Goal: Task Accomplishment & Management: Use online tool/utility

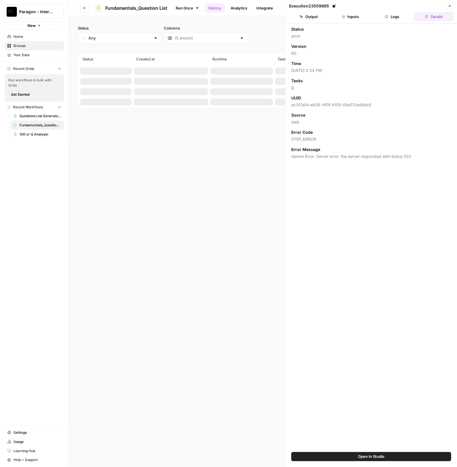
click at [450, 6] on icon "button" at bounding box center [449, 5] width 3 height 3
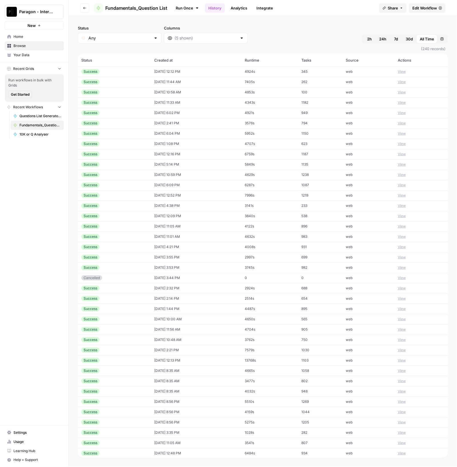
click at [55, 11] on div "Paragon - Internal Usage" at bounding box center [40, 12] width 43 height 6
click at [63, 52] on span "Paragon Intel - Bill / Ty / [PERSON_NAME] R&D" at bounding box center [55, 52] width 76 height 6
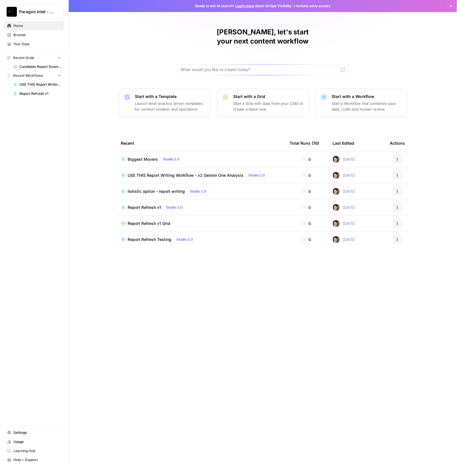
click at [177, 172] on span "USE THIS Report Writing Workflow - v2 Gemini One Analysis" at bounding box center [186, 175] width 116 height 6
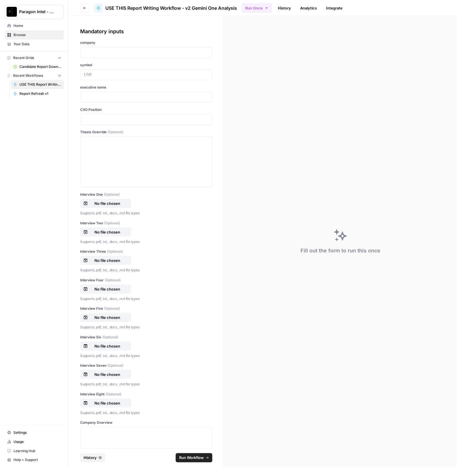
click at [286, 7] on link "History" at bounding box center [285, 7] width 20 height 9
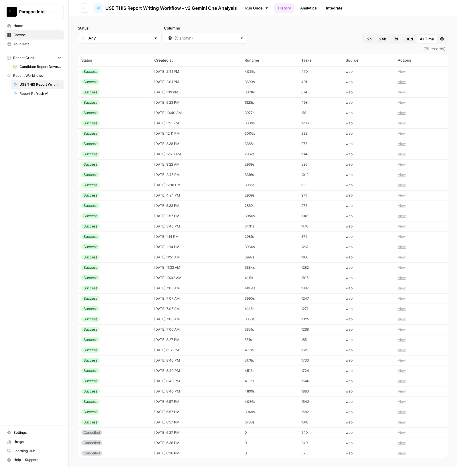
click at [155, 72] on td "10/01/25 at 2:41 PM" at bounding box center [196, 71] width 90 height 10
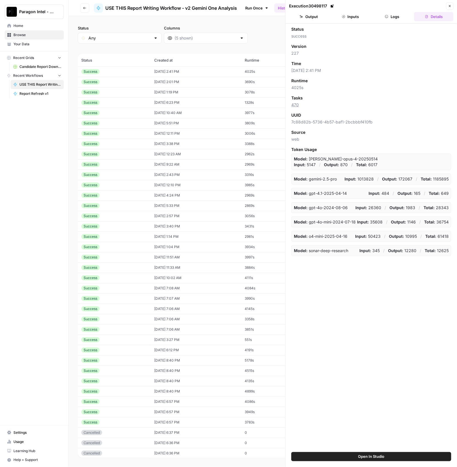
click at [310, 16] on button "Output" at bounding box center [309, 16] width 40 height 9
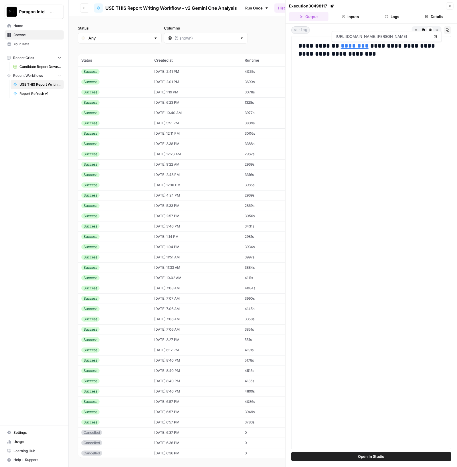
click at [348, 47] on link "********" at bounding box center [355, 46] width 28 height 6
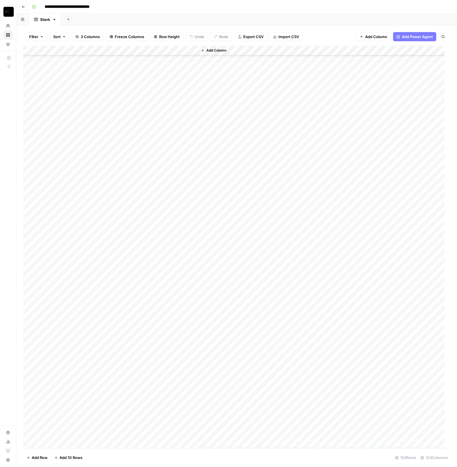
scroll to position [333, 0]
click at [194, 51] on div "Add Column" at bounding box center [237, 247] width 428 height 402
click at [183, 89] on span "Sort Ascending" at bounding box center [182, 91] width 50 height 6
click at [91, 51] on div "Add Column" at bounding box center [237, 247] width 428 height 402
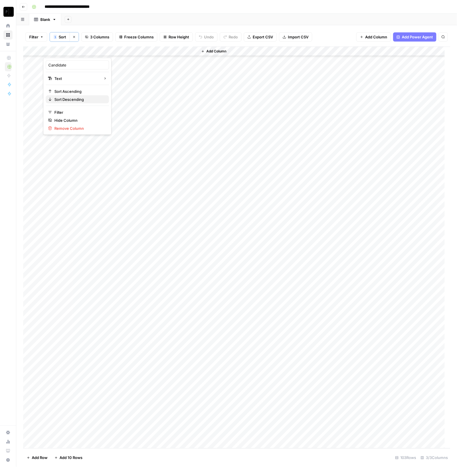
click at [80, 98] on span "Sort Descending" at bounding box center [79, 100] width 50 height 6
click at [141, 119] on div "Add Column" at bounding box center [237, 247] width 428 height 402
